Goal: Task Accomplishment & Management: Manage account settings

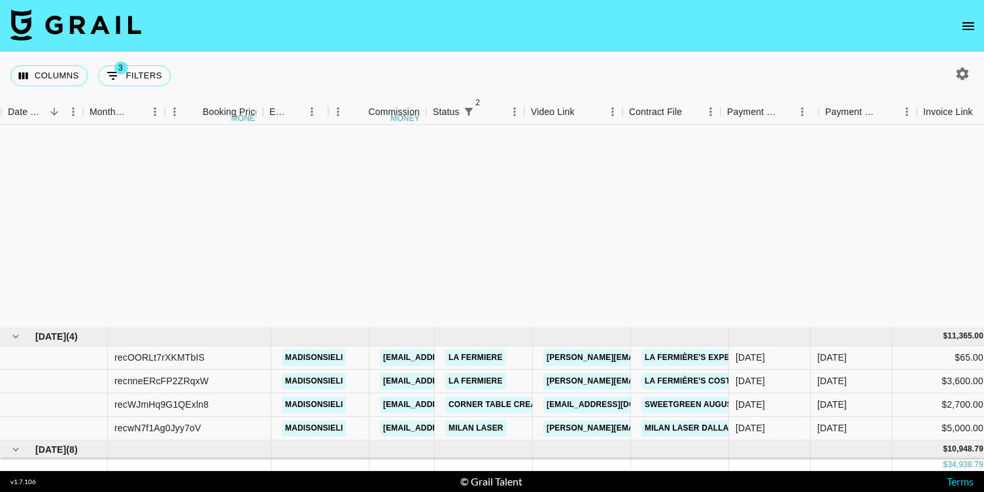
scroll to position [297, 727]
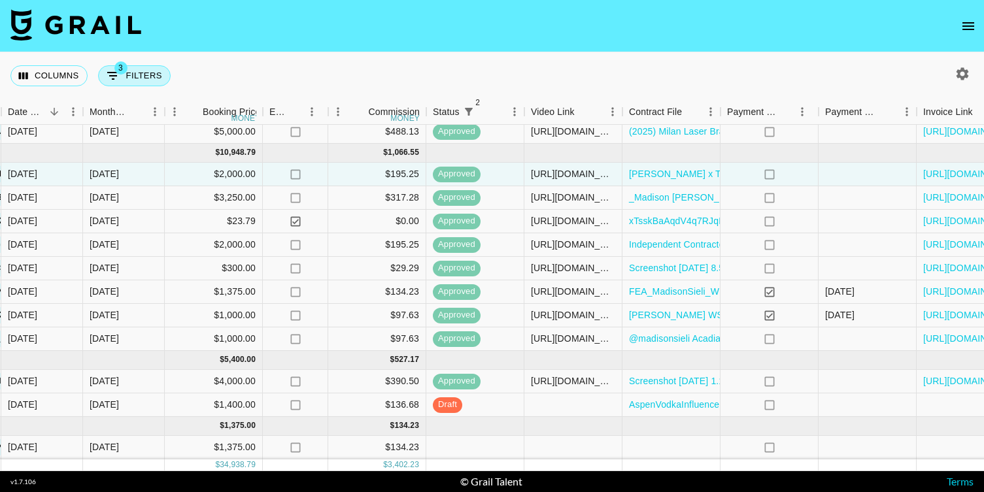
click at [108, 76] on icon "Show filters" at bounding box center [113, 76] width 12 height 8
select select "status"
select select "not"
select select "cancelled"
select select "status"
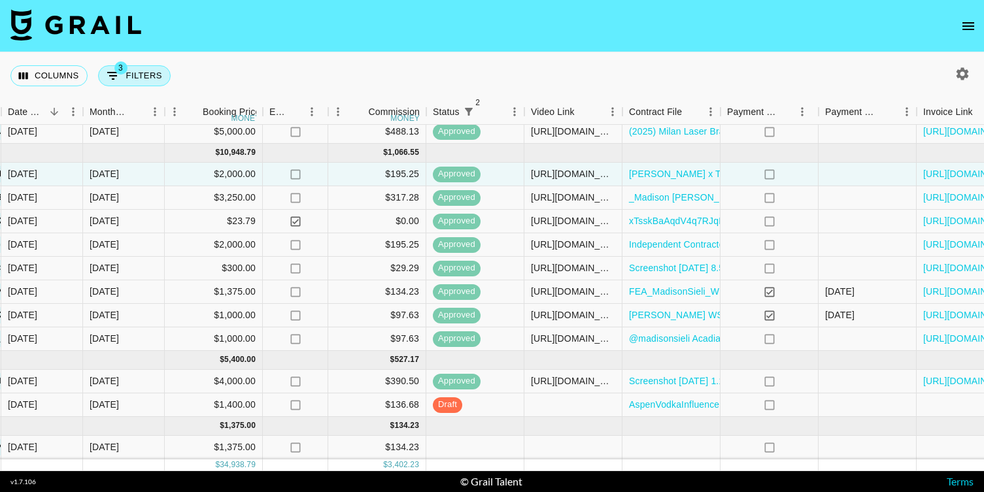
select select "not"
select select "declined"
select select "talentName"
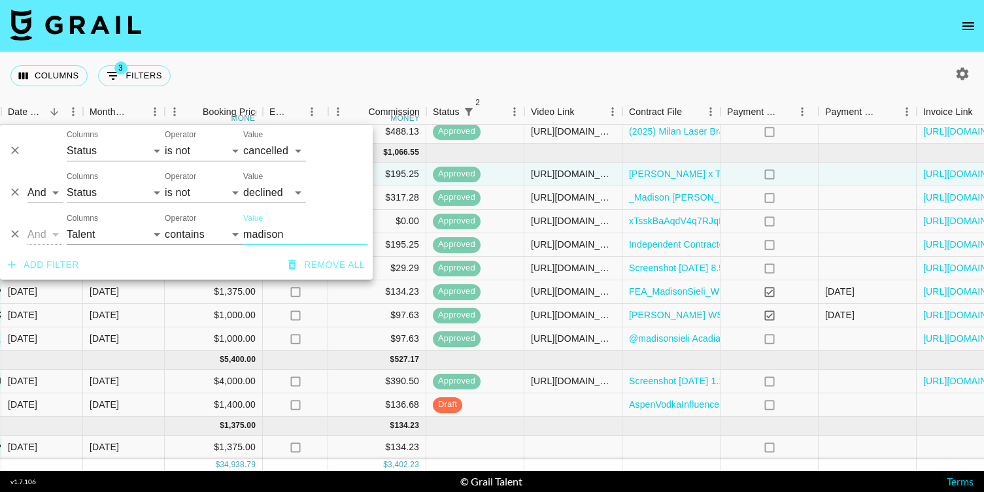
click at [16, 231] on icon "Delete" at bounding box center [14, 233] width 13 height 13
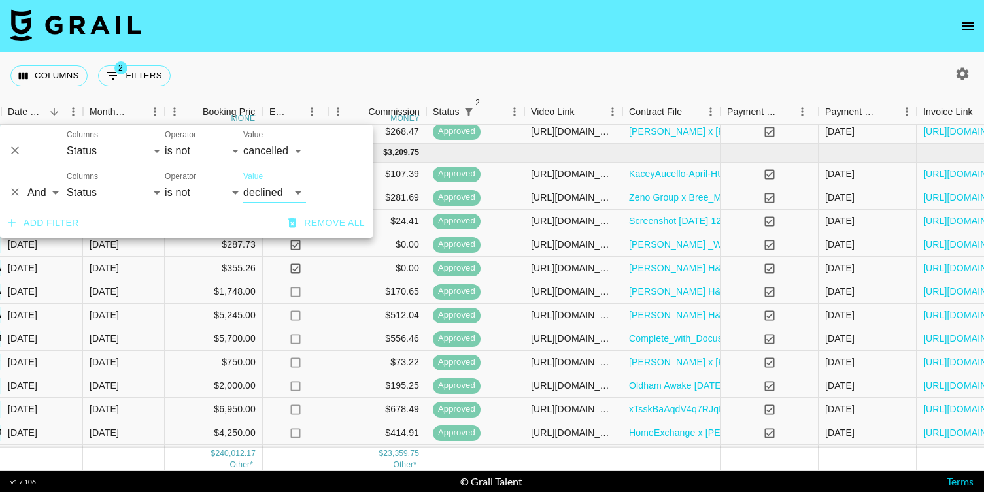
click at [425, 56] on div "Columns 2 Filters + Booking" at bounding box center [492, 75] width 984 height 47
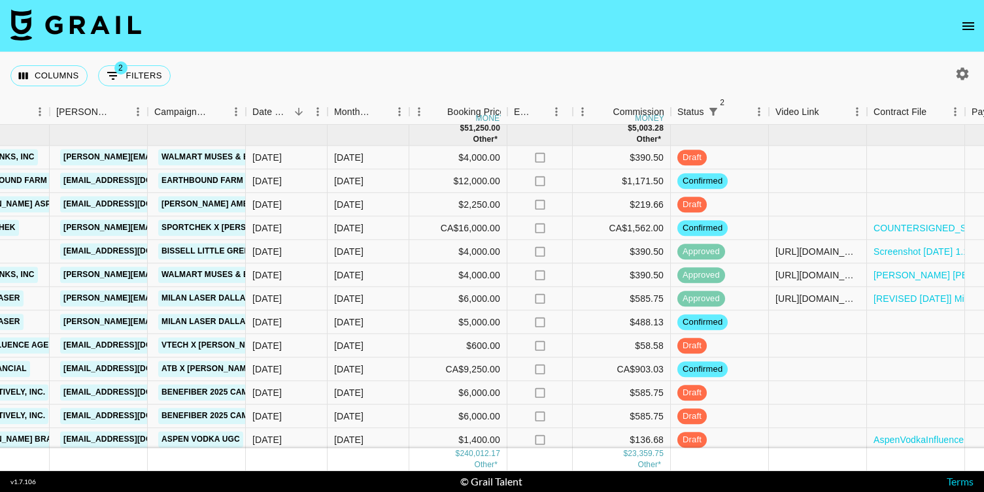
scroll to position [2037, 483]
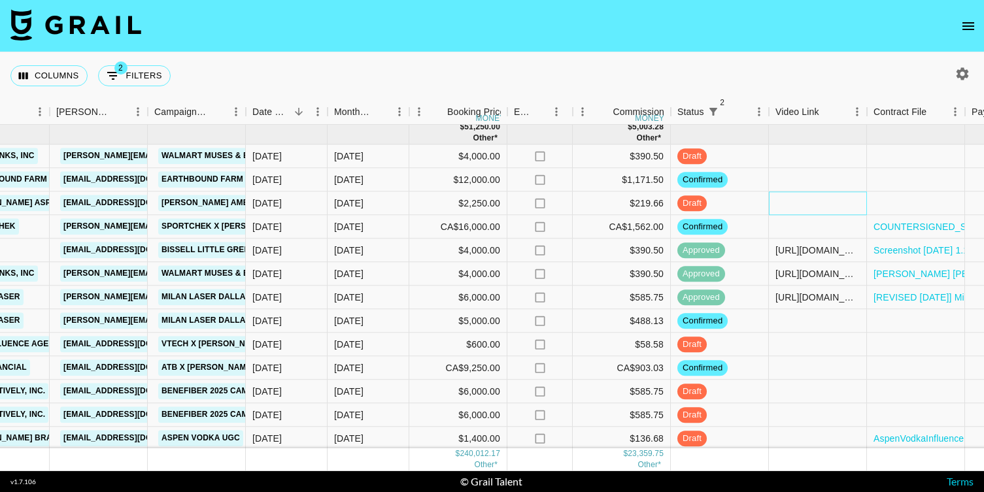
click at [811, 211] on div at bounding box center [818, 204] width 98 height 24
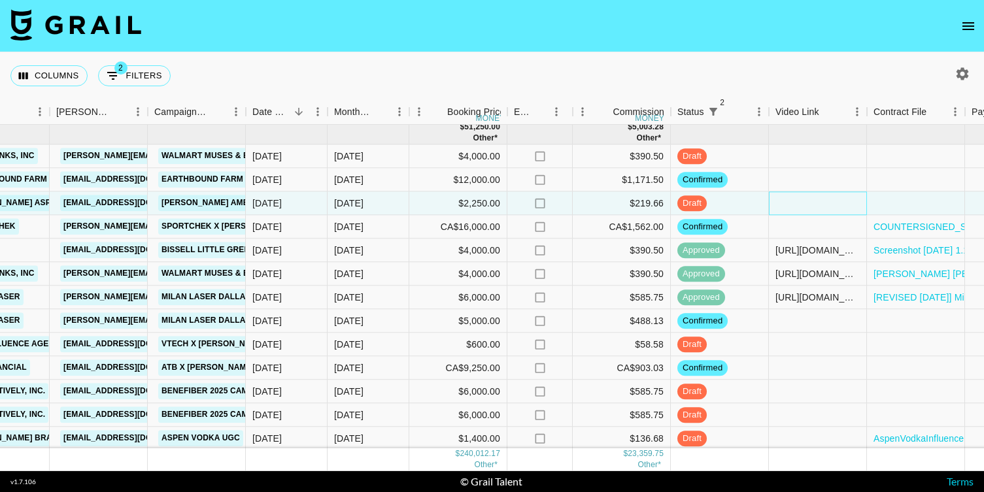
click at [811, 211] on div at bounding box center [818, 204] width 98 height 24
type input "[URL][DOMAIN_NAME]"
click at [906, 180] on div at bounding box center [916, 181] width 98 height 24
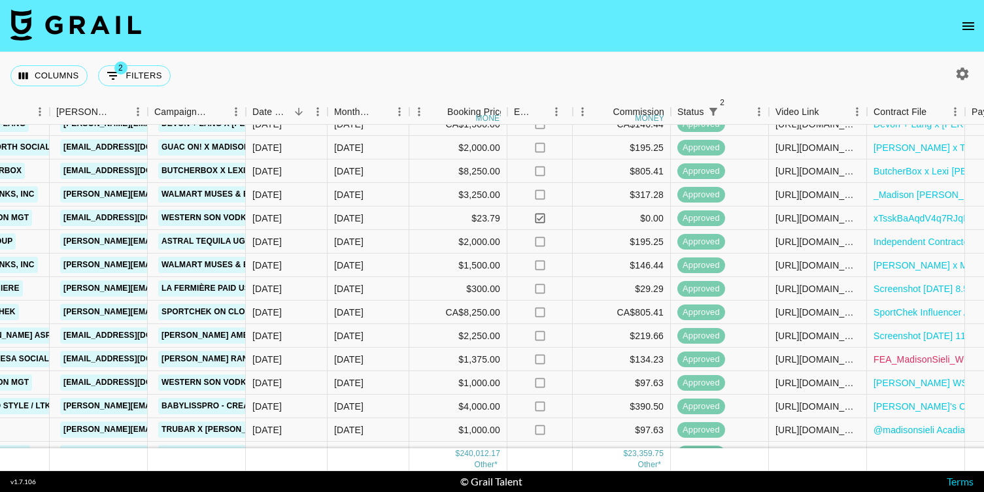
scroll to position [1694, 483]
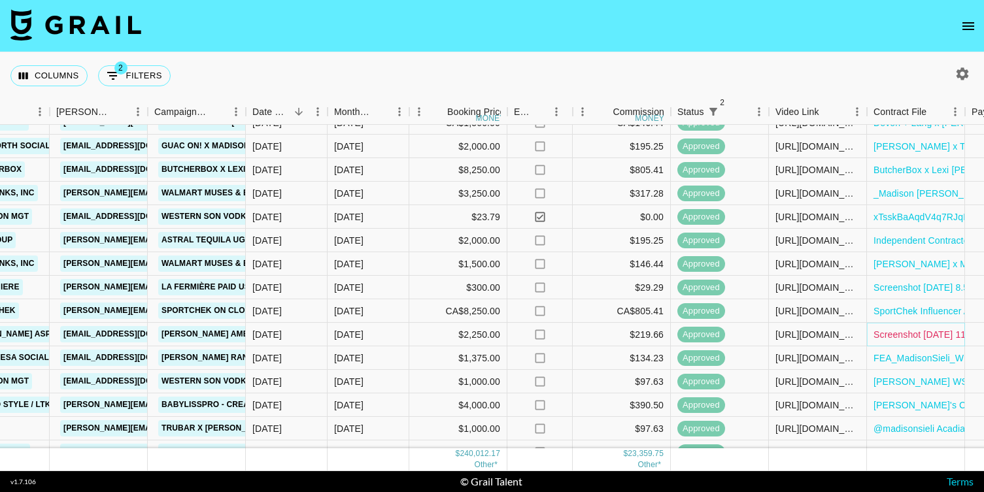
click at [908, 335] on link "Screenshot [DATE] 11.42.23 AM.png" at bounding box center [949, 334] width 152 height 13
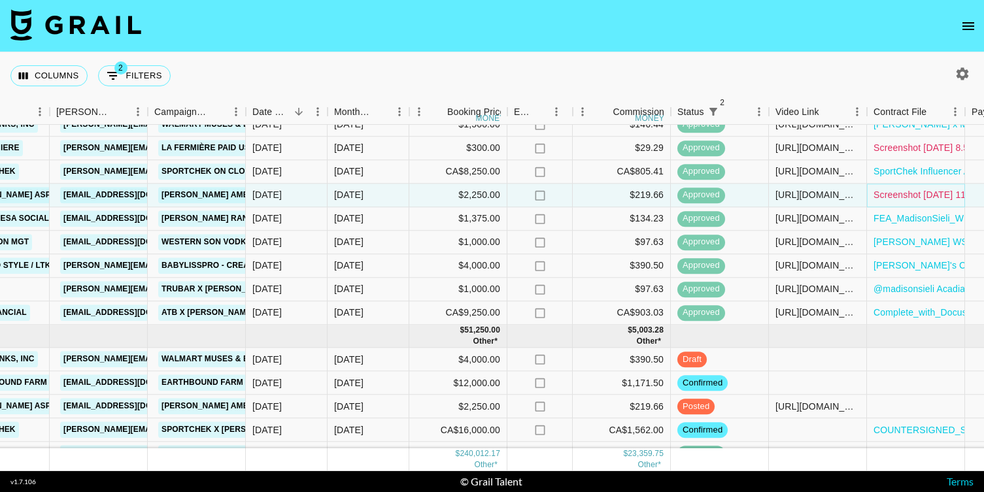
scroll to position [1903, 483]
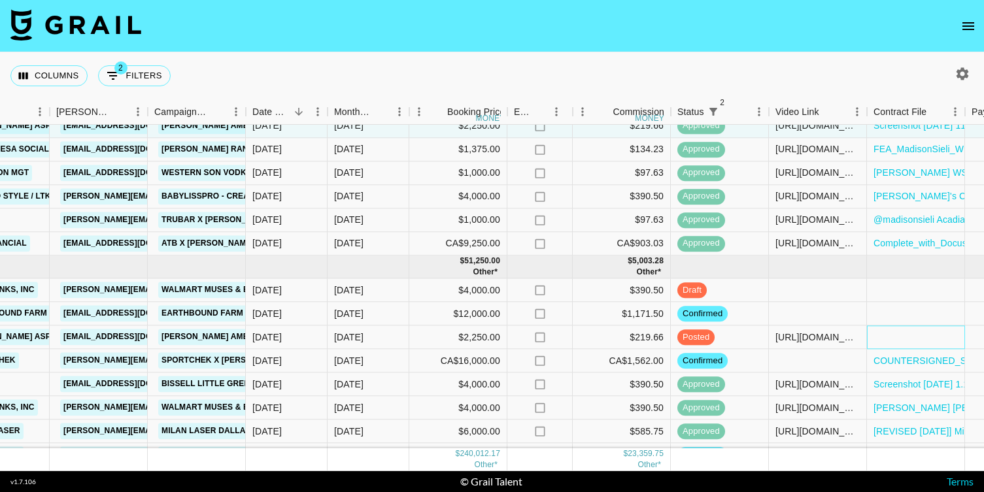
click at [895, 342] on div at bounding box center [916, 338] width 98 height 24
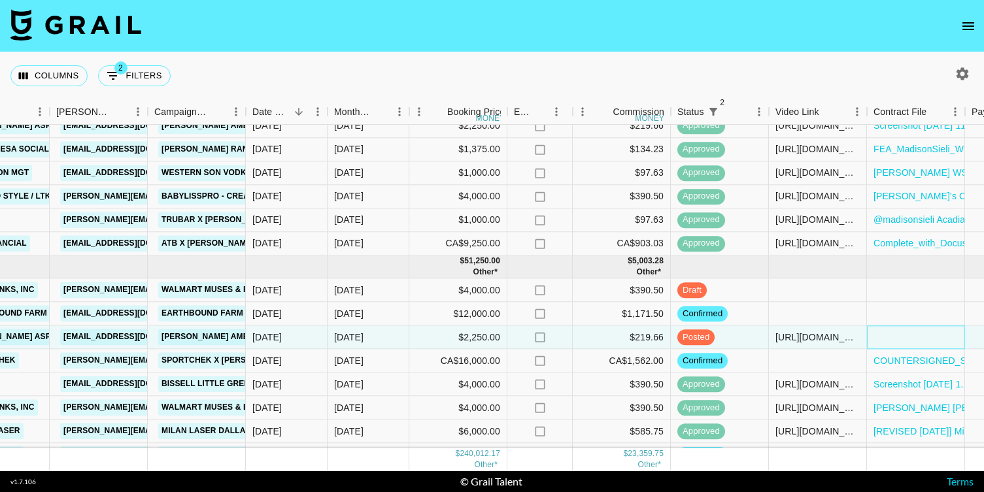
click at [895, 342] on div at bounding box center [916, 338] width 98 height 24
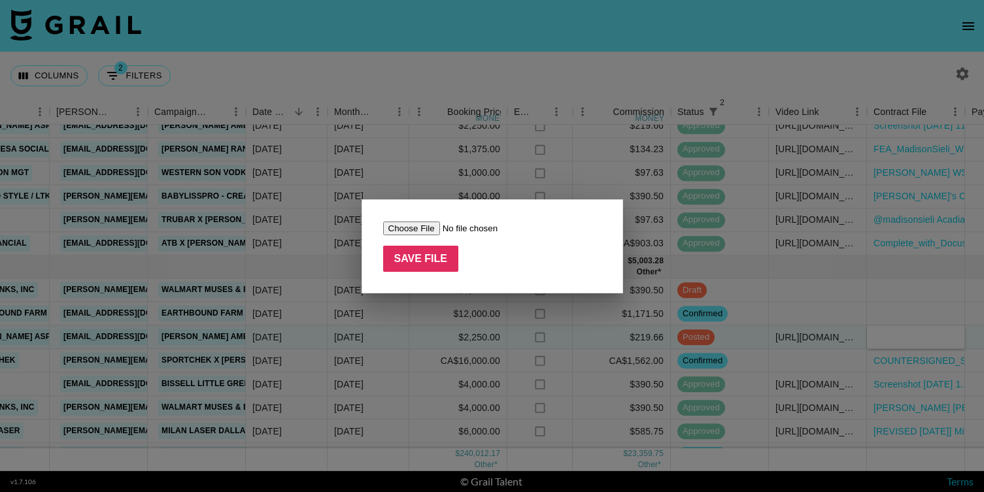
click at [409, 231] on input "file" at bounding box center [465, 229] width 165 height 14
type input "C:\fakepath\Screenshot [DATE] 11.42.23 AM.png"
click at [418, 257] on input "Save File" at bounding box center [421, 259] width 76 height 26
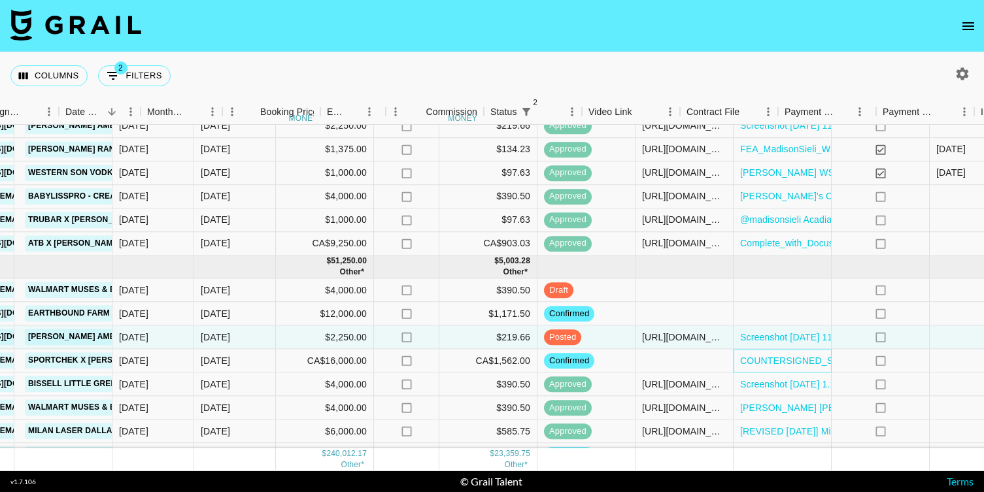
scroll to position [1903, 810]
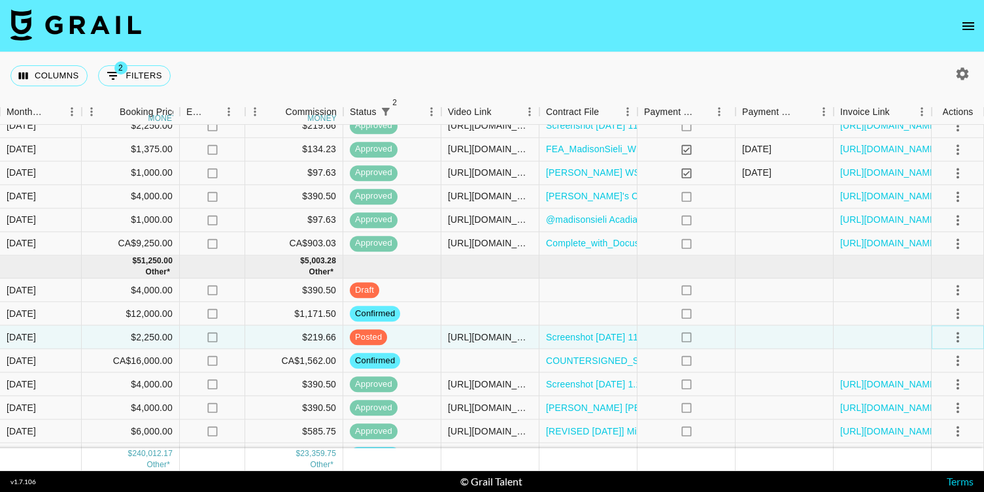
click at [957, 333] on icon "select merge strategy" at bounding box center [957, 337] width 3 height 10
click at [925, 463] on div "Approve" at bounding box center [929, 460] width 40 height 16
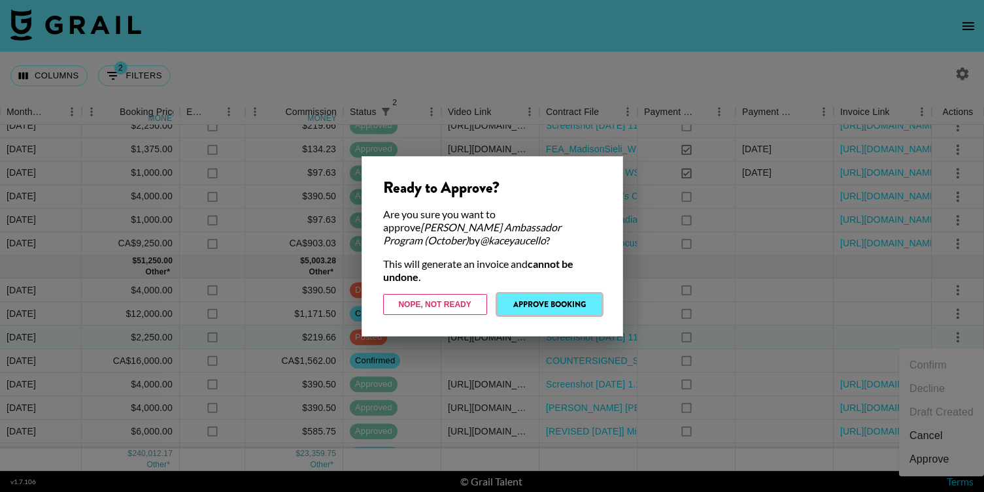
click at [527, 299] on button "Approve Booking" at bounding box center [549, 304] width 104 height 21
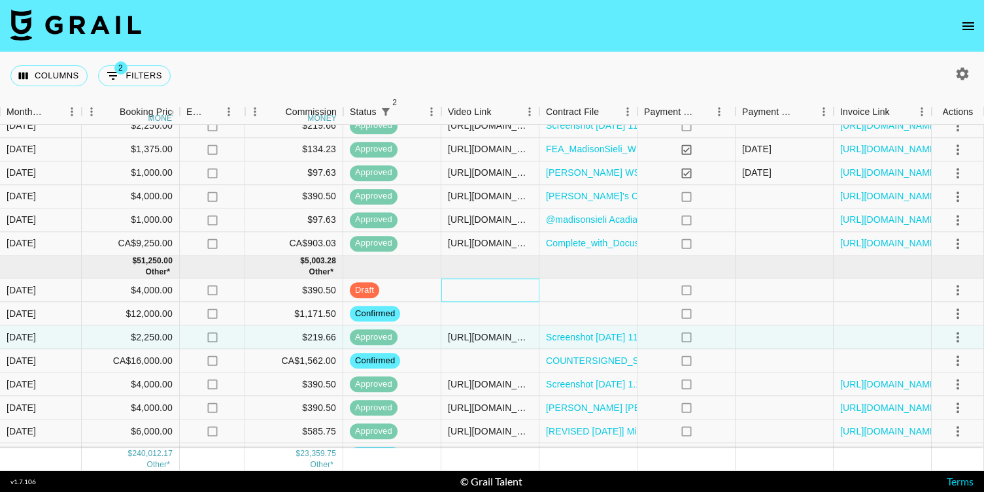
click at [516, 290] on div at bounding box center [490, 291] width 98 height 24
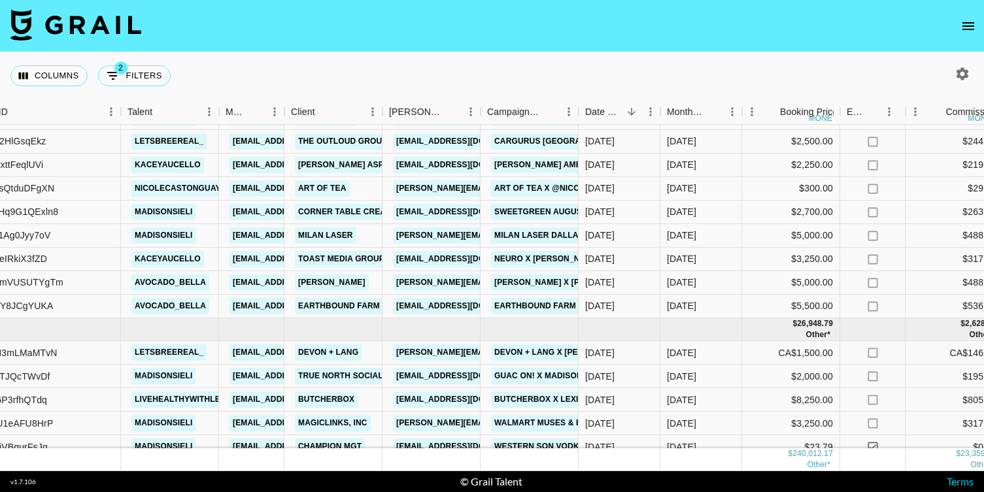
scroll to position [1464, 0]
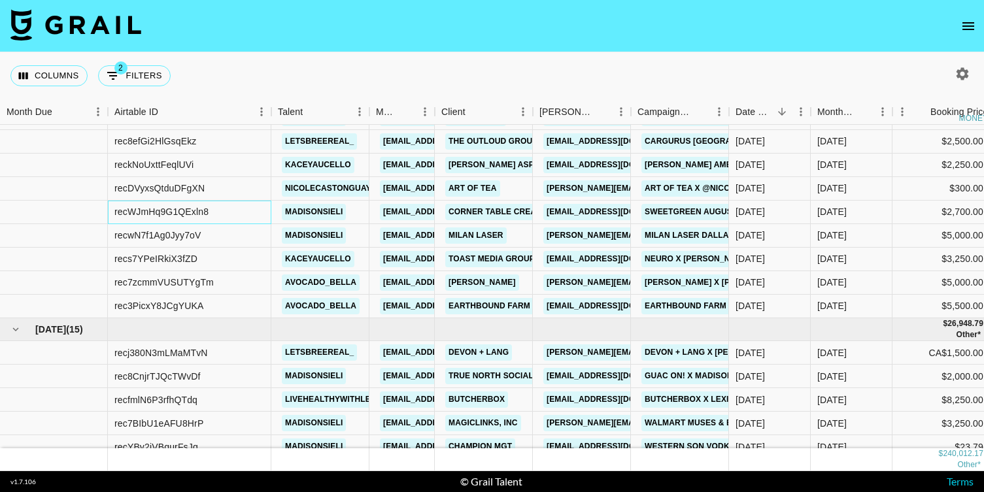
click at [165, 212] on div "recWJmHq9G1QExln8" at bounding box center [161, 211] width 94 height 13
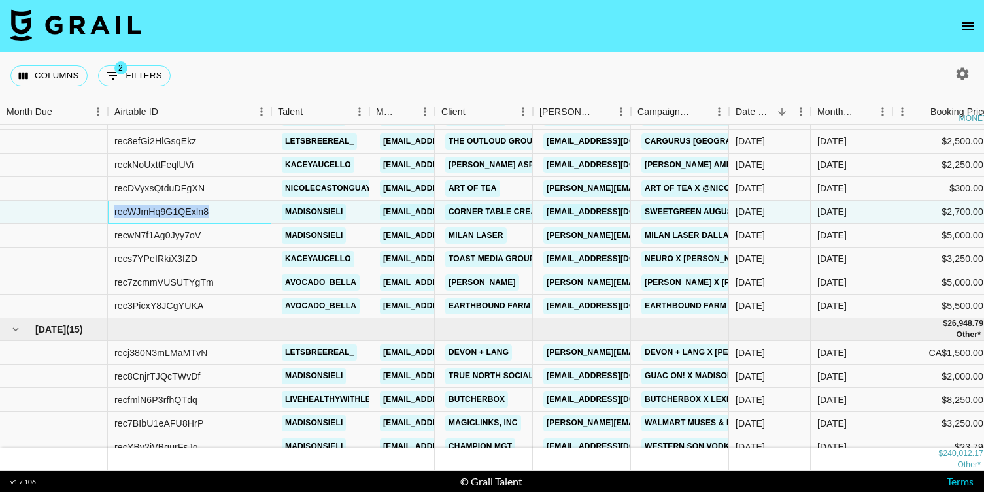
click at [165, 212] on div "recWJmHq9G1QExln8" at bounding box center [161, 211] width 94 height 13
copy div "recWJmHq9G1QExln8"
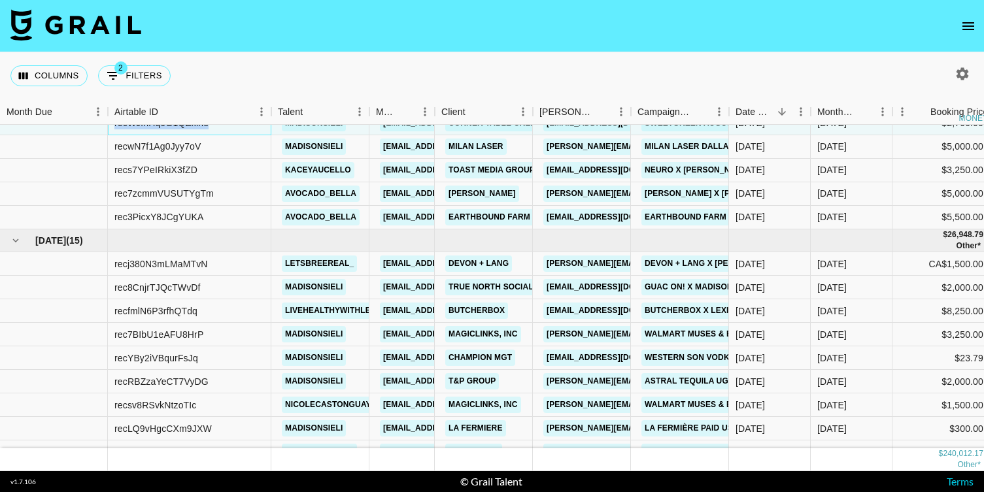
scroll to position [1555, 0]
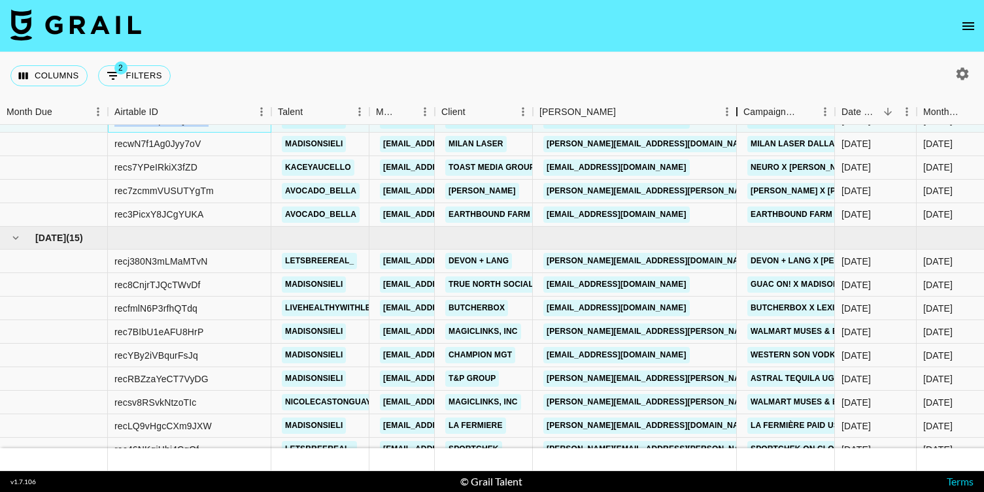
drag, startPoint x: 635, startPoint y: 110, endPoint x: 737, endPoint y: 112, distance: 102.0
click at [737, 112] on div "Booker" at bounding box center [737, 111] width 16 height 25
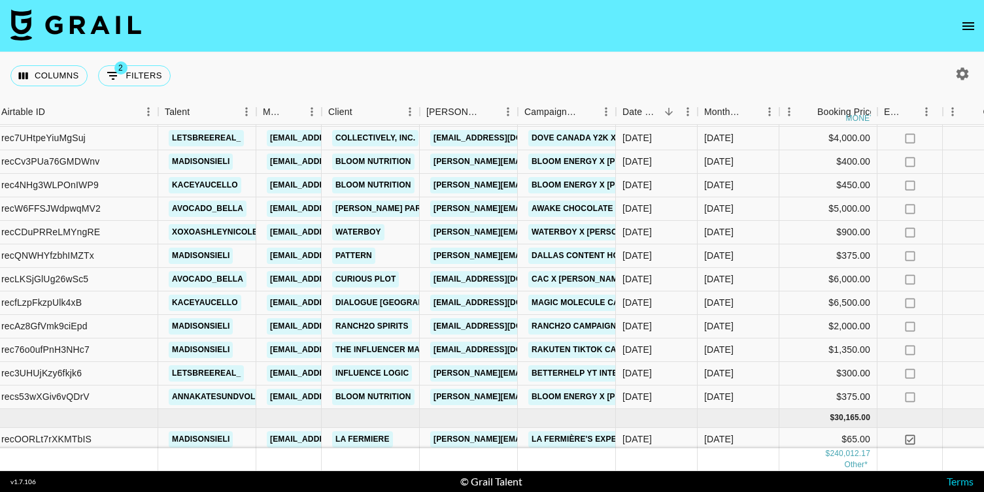
scroll to position [1122, 113]
